Goal: Transaction & Acquisition: Purchase product/service

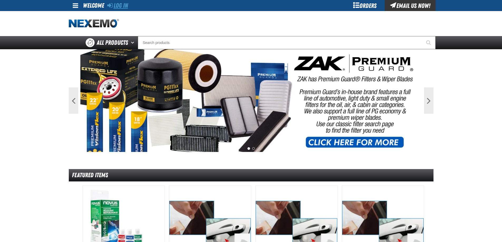
click at [118, 7] on link "Log In" at bounding box center [117, 5] width 21 height 7
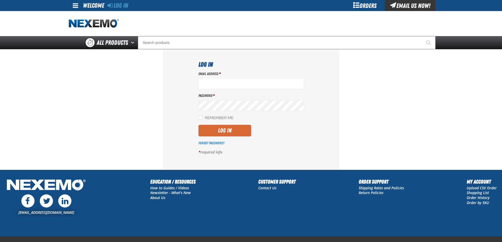
type input "lhernandez@vtaig.com"
click at [241, 133] on button "Log In" at bounding box center [224, 131] width 53 height 12
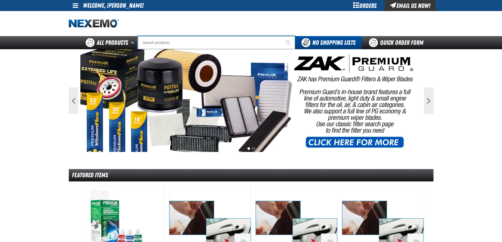
click at [195, 46] on input "Search" at bounding box center [216, 42] width 157 height 13
click at [378, 4] on div "Orders" at bounding box center [365, 5] width 40 height 11
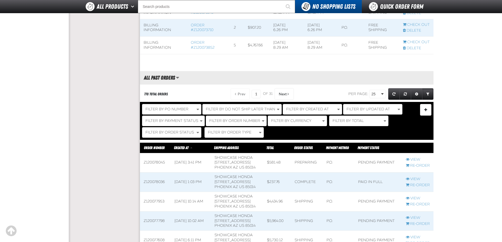
scroll to position [395, 0]
click at [415, 201] on link "View" at bounding box center [418, 198] width 24 height 5
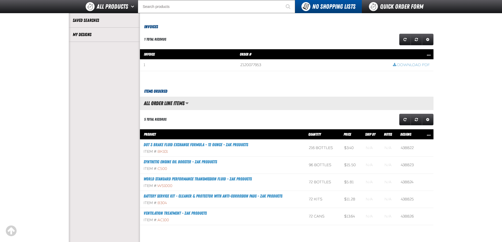
scroll to position [132, 0]
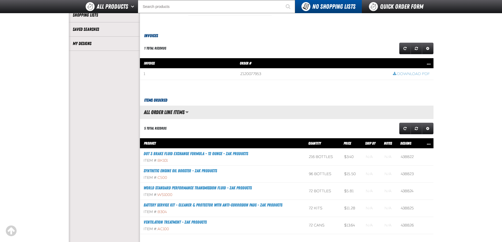
click at [278, 176] on div "Item #: C500" at bounding box center [223, 177] width 158 height 5
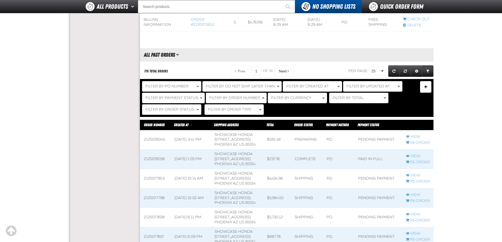
scroll to position [448, 0]
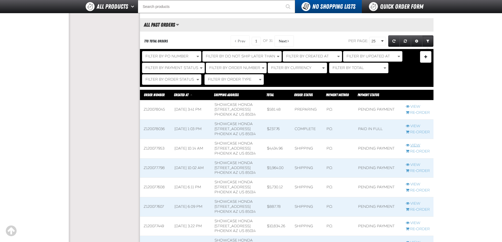
click at [421, 148] on link "View" at bounding box center [418, 145] width 24 height 5
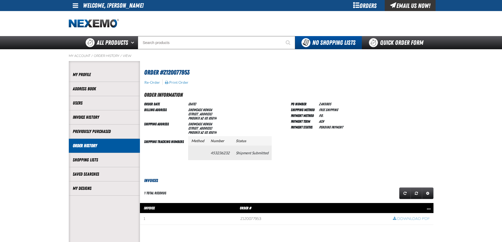
drag, startPoint x: 210, startPoint y: 152, endPoint x: 230, endPoint y: 153, distance: 19.5
click at [230, 153] on td "453236232" at bounding box center [219, 153] width 25 height 14
copy td "453236232"
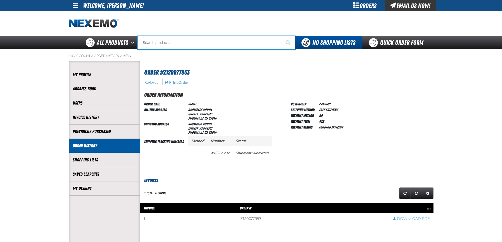
click at [224, 44] on input "Search" at bounding box center [216, 42] width 157 height 13
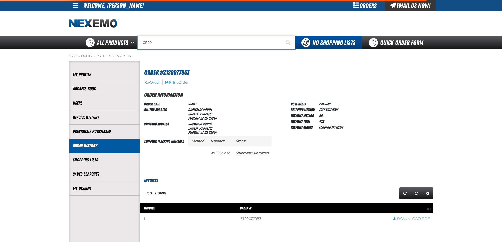
type input "C500"
click at [282, 36] on button "Start Searching" at bounding box center [288, 42] width 13 height 13
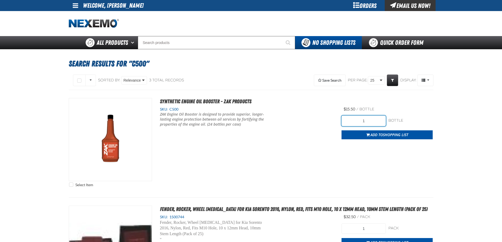
click at [366, 125] on input "1" at bounding box center [363, 121] width 44 height 11
type input "192"
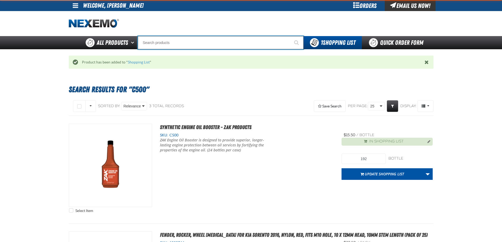
click at [257, 44] on input "Search" at bounding box center [221, 42] width 166 height 13
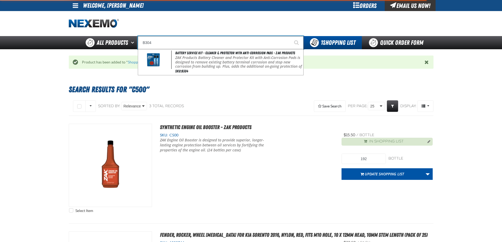
type input "B304"
click at [290, 36] on button "Start Searching" at bounding box center [296, 42] width 13 height 13
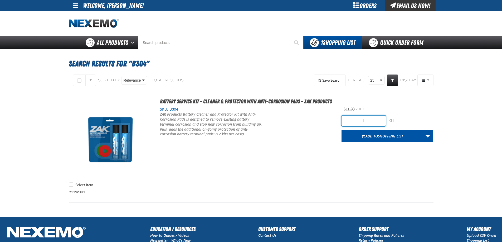
click at [369, 120] on input "1" at bounding box center [363, 121] width 44 height 11
type input "60"
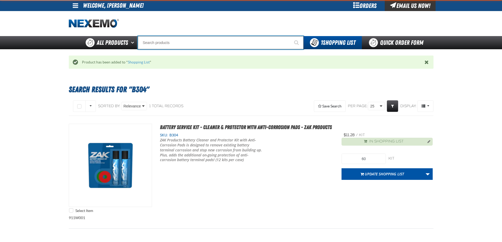
click at [162, 45] on input "Search" at bounding box center [221, 42] width 166 height 13
type input "A103"
click at [290, 36] on button "Start Searching" at bounding box center [296, 42] width 13 height 13
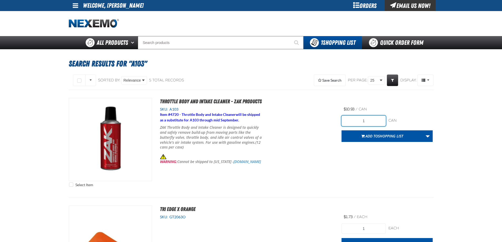
click at [364, 121] on input "1" at bounding box center [363, 121] width 44 height 11
type input "36"
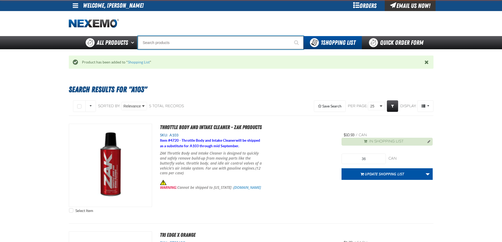
click at [166, 38] on input "Search" at bounding box center [221, 42] width 166 height 13
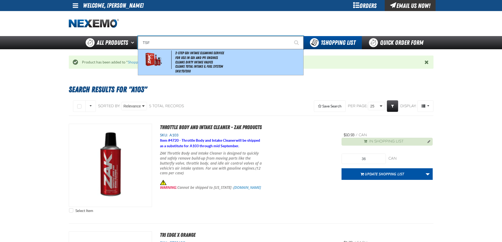
type input "2-Step GDI Intake Cleaning Service"
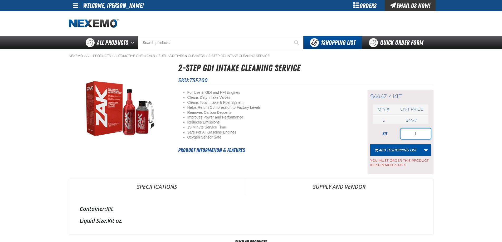
click at [418, 136] on input "1" at bounding box center [415, 134] width 30 height 11
type input "48"
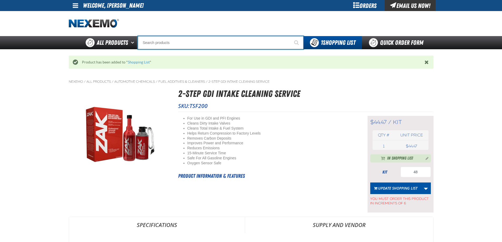
click at [192, 42] on input "Search" at bounding box center [221, 42] width 166 height 13
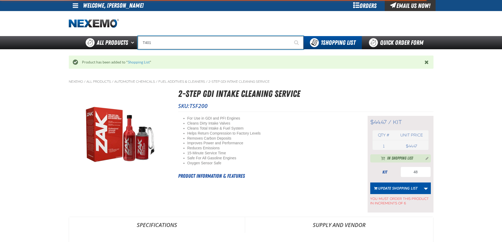
type input "T401"
click at [290, 36] on button "Start Searching" at bounding box center [296, 42] width 13 height 13
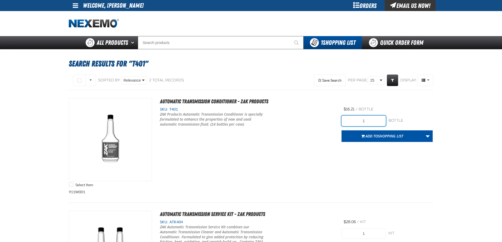
click at [352, 120] on input "1" at bounding box center [363, 121] width 44 height 11
type input "48"
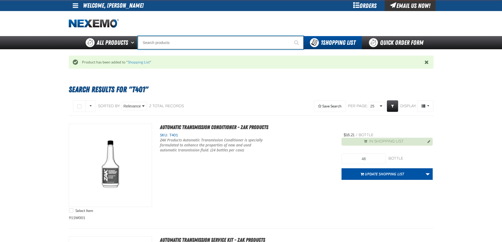
click at [192, 45] on input "Search" at bounding box center [221, 42] width 166 height 13
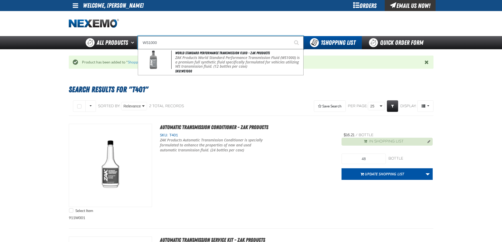
type input "WS1000"
click at [290, 36] on button "Start Searching" at bounding box center [296, 42] width 13 height 13
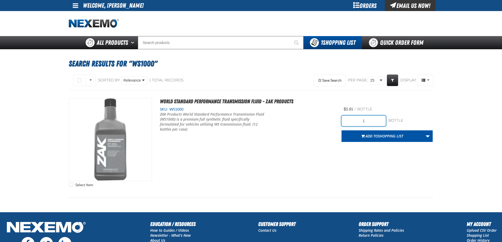
click at [370, 122] on input "1" at bounding box center [363, 121] width 44 height 11
type input "48"
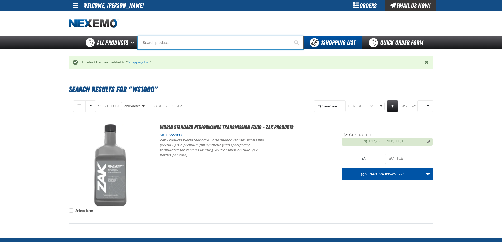
click at [186, 38] on input "Search" at bounding box center [221, 42] width 166 height 13
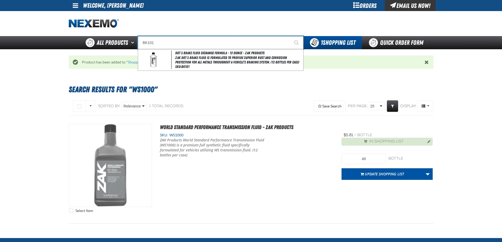
type input "BK101"
click at [290, 36] on button "Start Searching" at bounding box center [296, 42] width 13 height 13
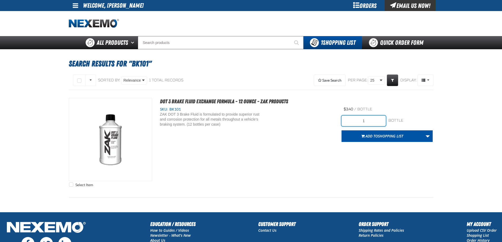
click at [371, 123] on input "1" at bounding box center [363, 121] width 44 height 11
type input "96"
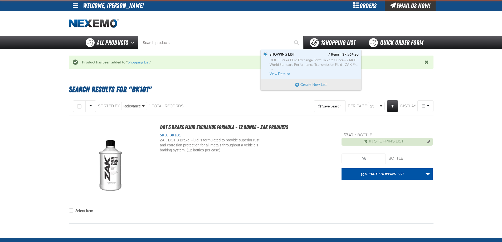
click at [339, 43] on span "1 Shopping List" at bounding box center [338, 42] width 35 height 7
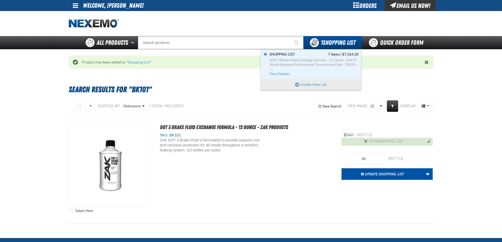
click at [326, 77] on div "Set the Shopping List as Default Shopping List 7 Items | $7,564.20 DOT 3 Brake …" at bounding box center [311, 65] width 100 height 30
click at [327, 68] on span "..." at bounding box center [313, 68] width 89 height 2
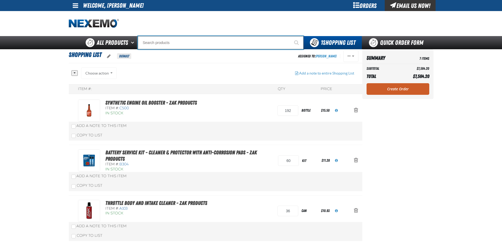
click at [151, 42] on input "Search" at bounding box center [221, 42] width 166 height 13
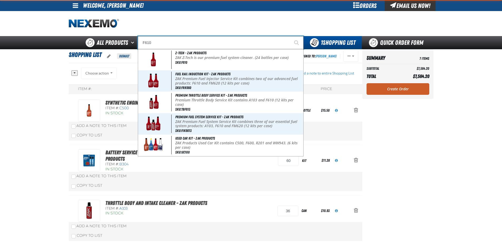
type input "F610"
click at [290, 36] on button "Start Searching" at bounding box center [296, 42] width 13 height 13
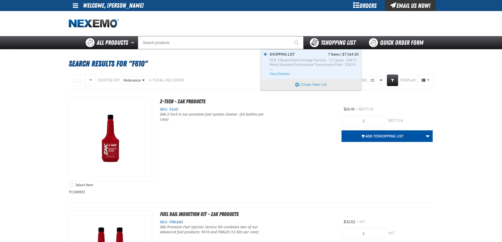
click at [325, 47] on div "1 Shopping List" at bounding box center [332, 42] width 58 height 13
click at [314, 69] on span "..." at bounding box center [313, 68] width 89 height 2
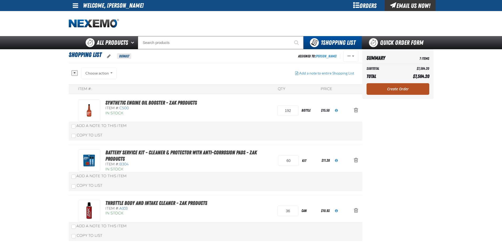
click at [387, 90] on link "Create Order" at bounding box center [397, 89] width 63 height 12
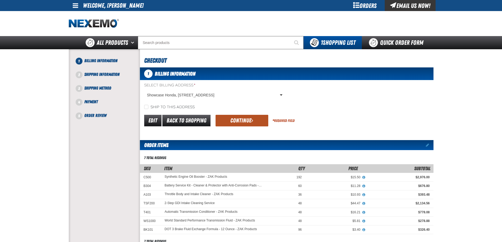
click at [222, 126] on button "Continue" at bounding box center [241, 121] width 53 height 12
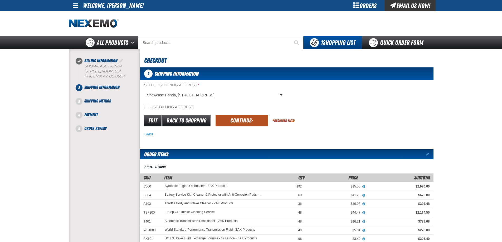
click at [229, 118] on button "Continue" at bounding box center [241, 121] width 53 height 12
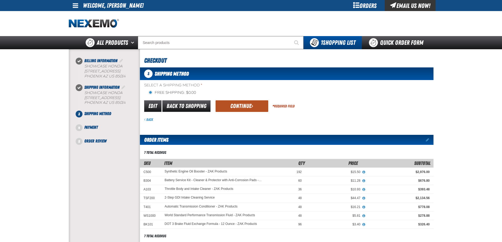
click at [262, 106] on button "Continue" at bounding box center [241, 106] width 53 height 12
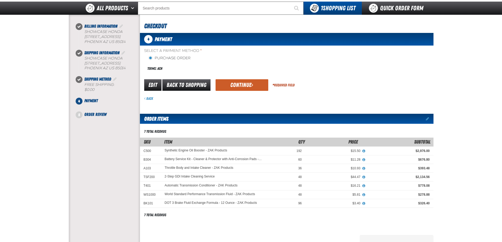
scroll to position [2, 0]
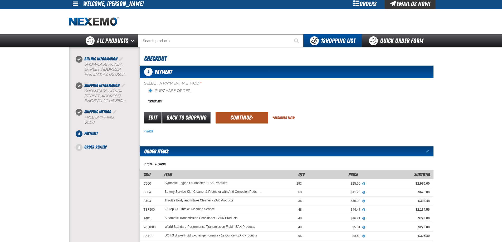
click at [241, 115] on button "Continue" at bounding box center [241, 118] width 53 height 12
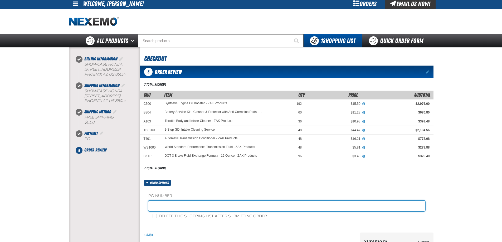
drag, startPoint x: 194, startPoint y: 205, endPoint x: 198, endPoint y: 203, distance: 4.1
click at [194, 205] on input "text" at bounding box center [286, 206] width 277 height 11
type input "ZAK08/11"
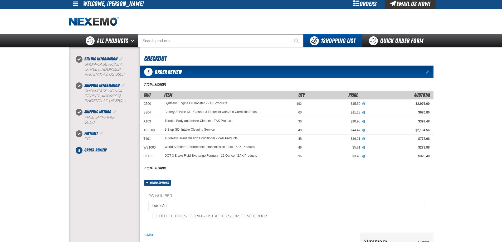
click at [187, 218] on label "Delete this shopping list after submitting order" at bounding box center [210, 216] width 114 height 5
click at [157, 218] on input "Delete this shopping list after submitting order" at bounding box center [155, 216] width 4 height 4
checkbox input "true"
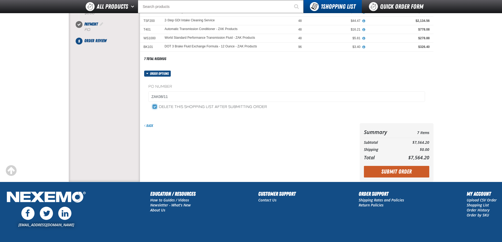
scroll to position [107, 0]
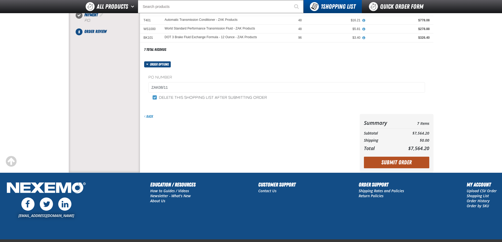
click at [397, 159] on button "Submit Order" at bounding box center [396, 163] width 65 height 12
